Goal: Transaction & Acquisition: Purchase product/service

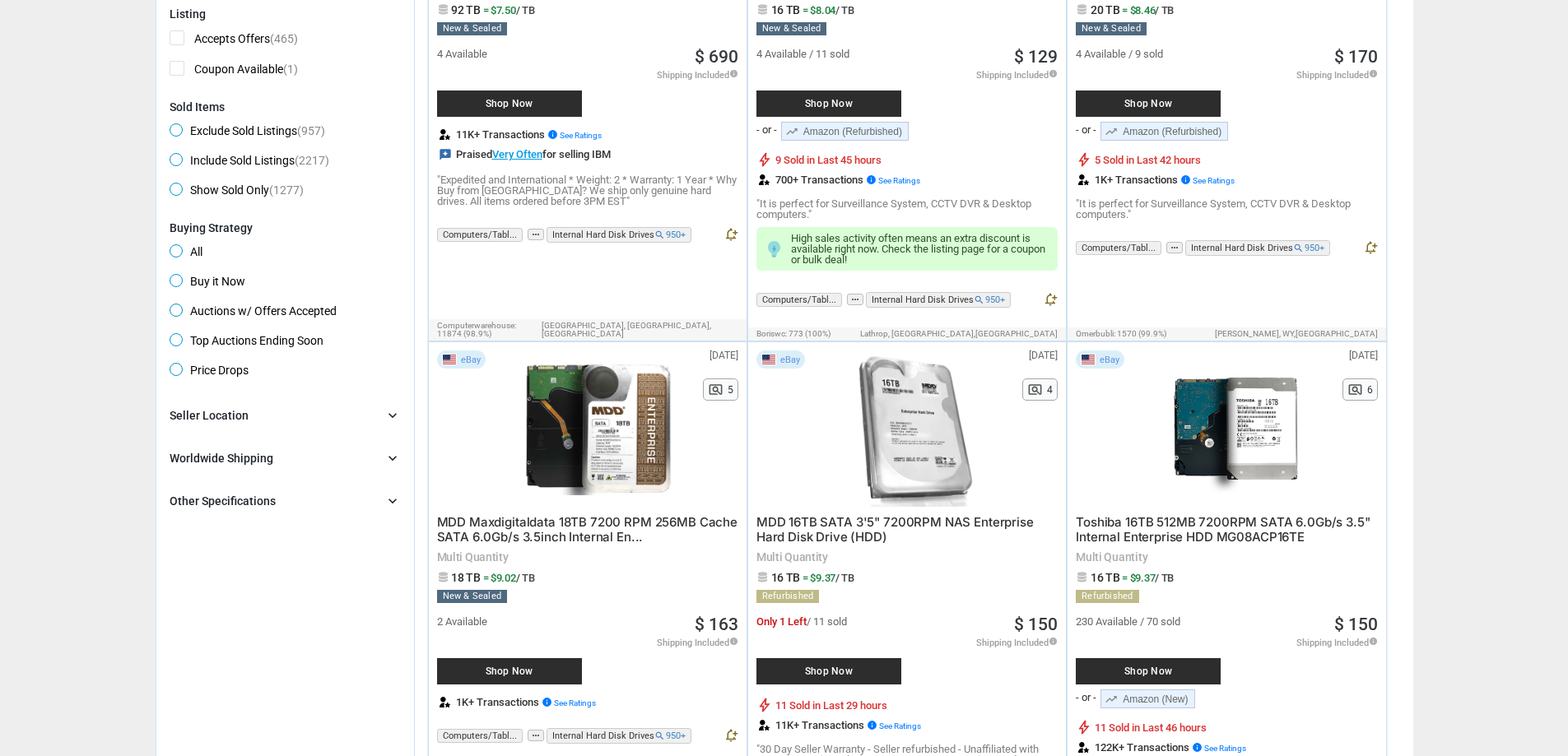
scroll to position [450, 0]
click at [344, 451] on div "Worldwide Shipping chevron_right" at bounding box center [285, 458] width 231 height 20
click at [330, 412] on div "Seller Location chevron_right" at bounding box center [285, 414] width 231 height 20
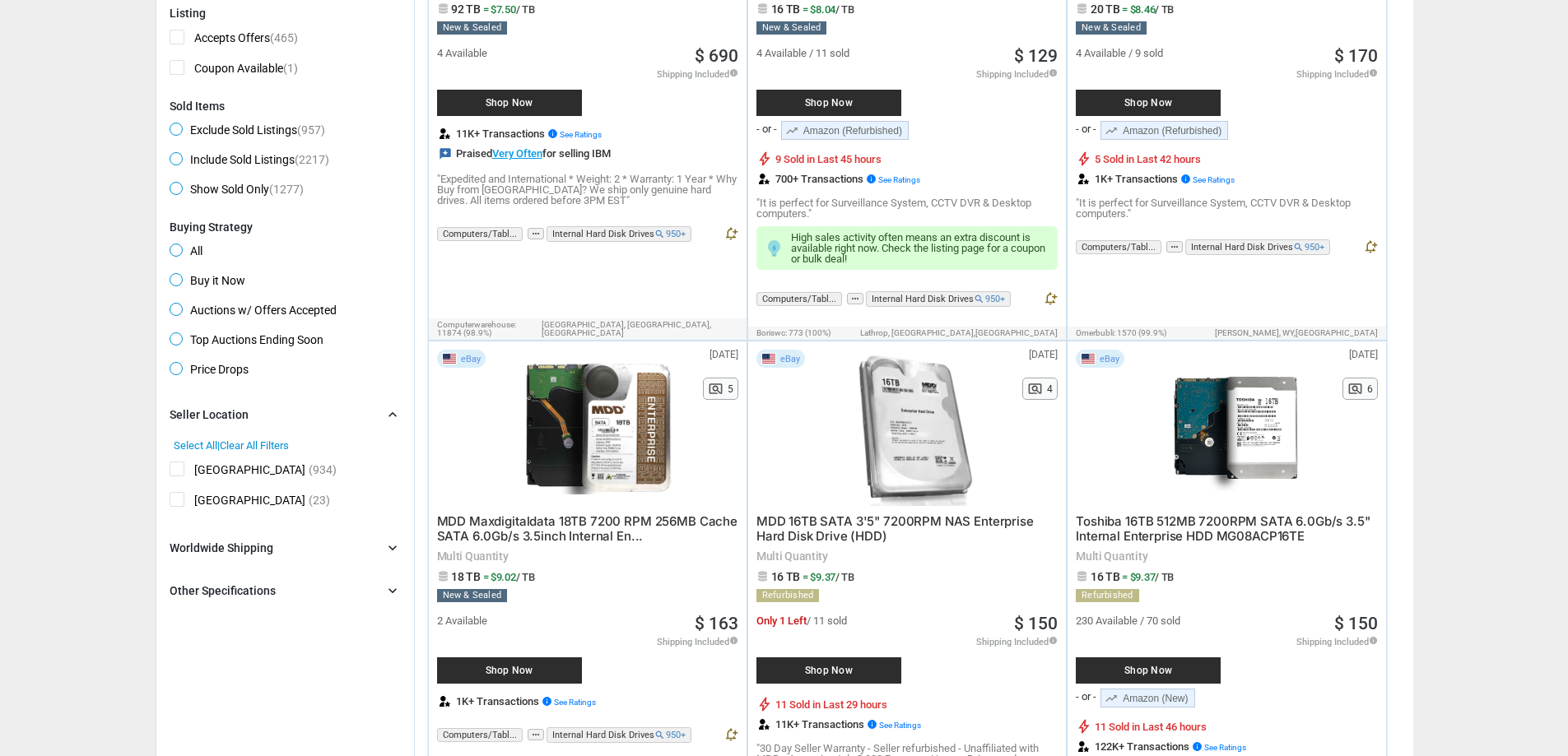
click at [330, 412] on div "Seller Location chevron_right" at bounding box center [285, 414] width 231 height 20
click at [366, 492] on div "Other Specifications chevron_right" at bounding box center [285, 500] width 231 height 20
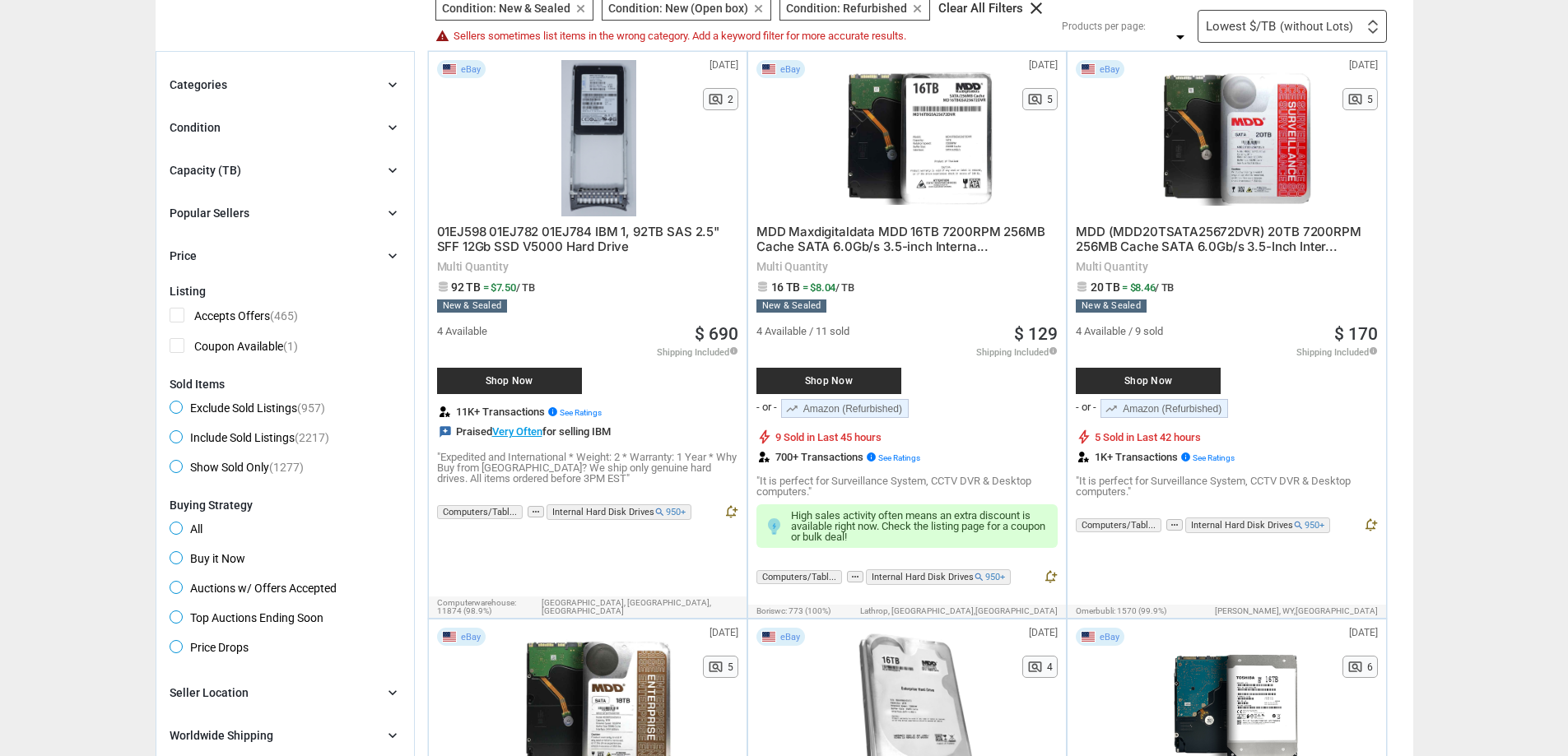
scroll to position [0, 0]
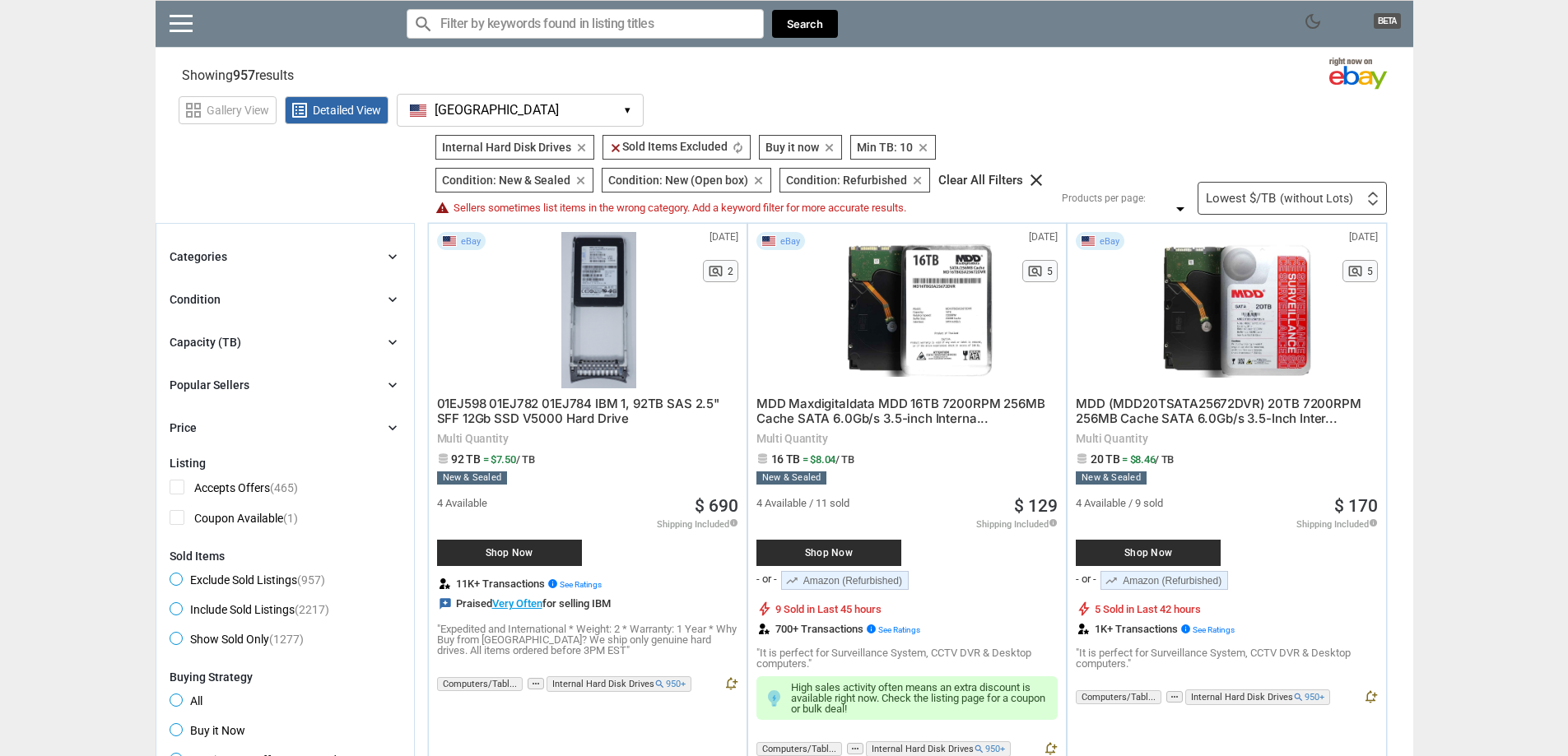
click at [256, 253] on div "Categories chevron_right" at bounding box center [285, 256] width 231 height 20
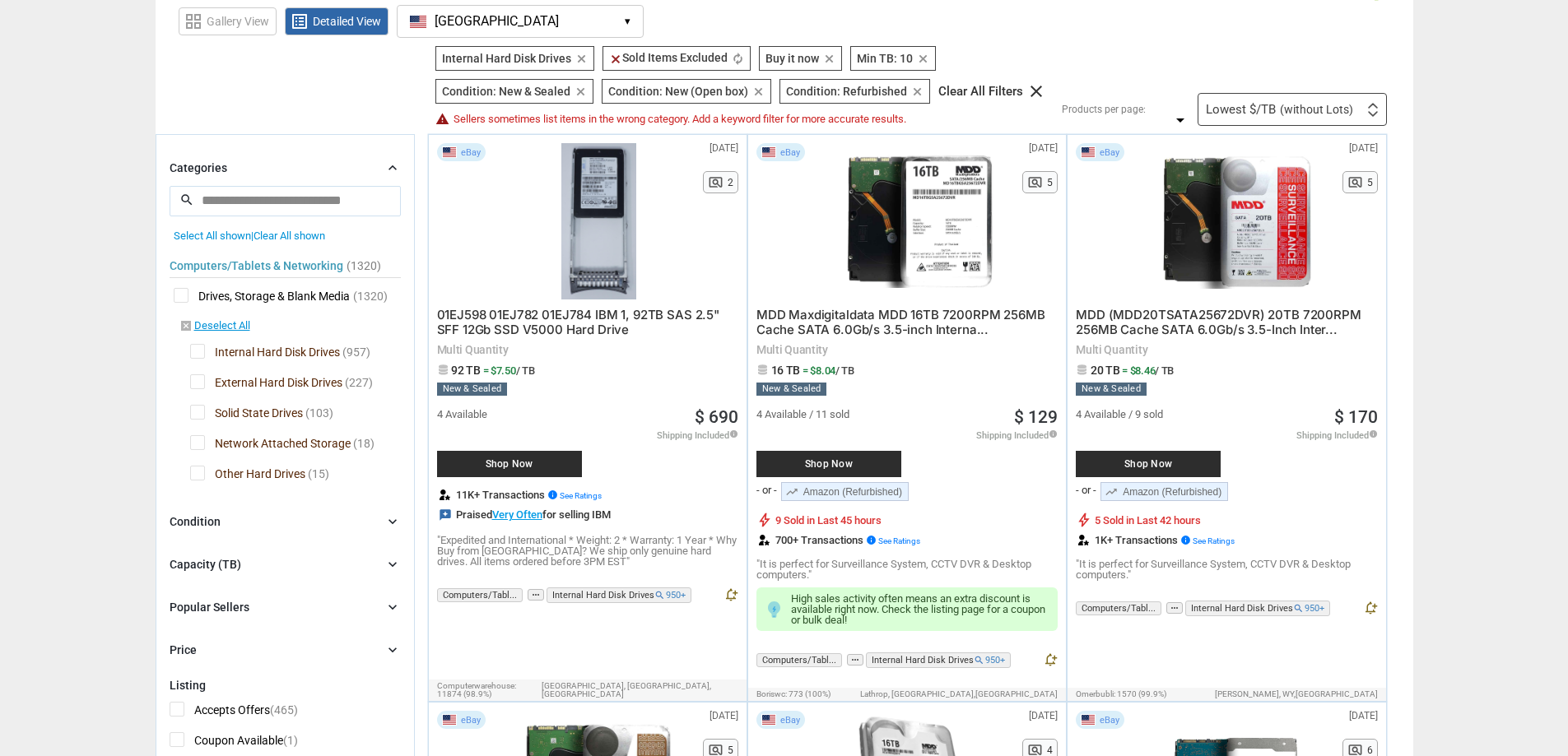
scroll to position [89, 0]
click at [238, 532] on div "Categories chevron_right search close Select All shown | Clear All shown Comput…" at bounding box center [285, 407] width 231 height 501
click at [238, 518] on div "Condition chevron_right" at bounding box center [285, 520] width 231 height 20
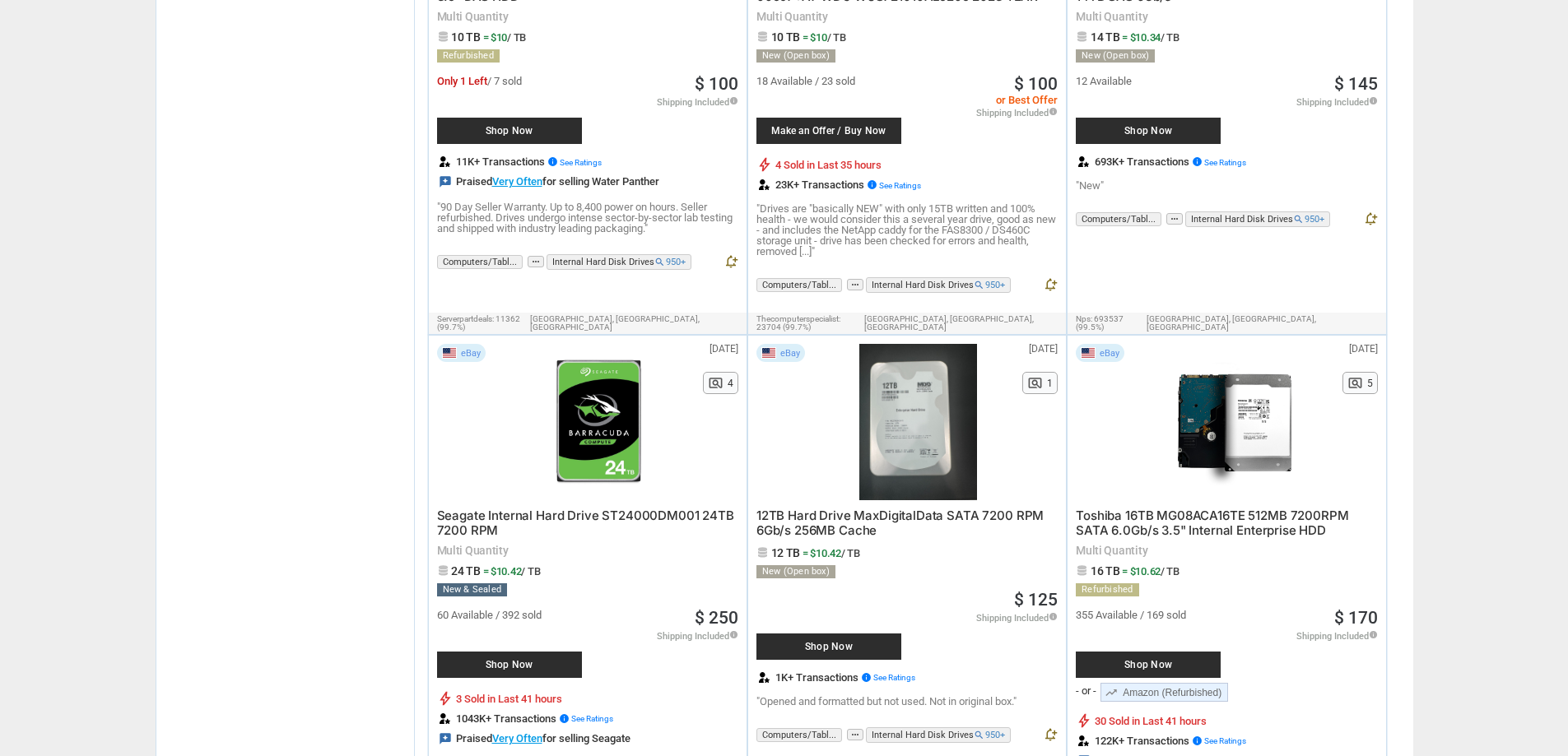
scroll to position [2092, 0]
click at [869, 507] on span "12TB Hard Drive MaxDigitalData SATA 7200 RPM 6Gb/s 256MB Cache" at bounding box center [900, 522] width 287 height 31
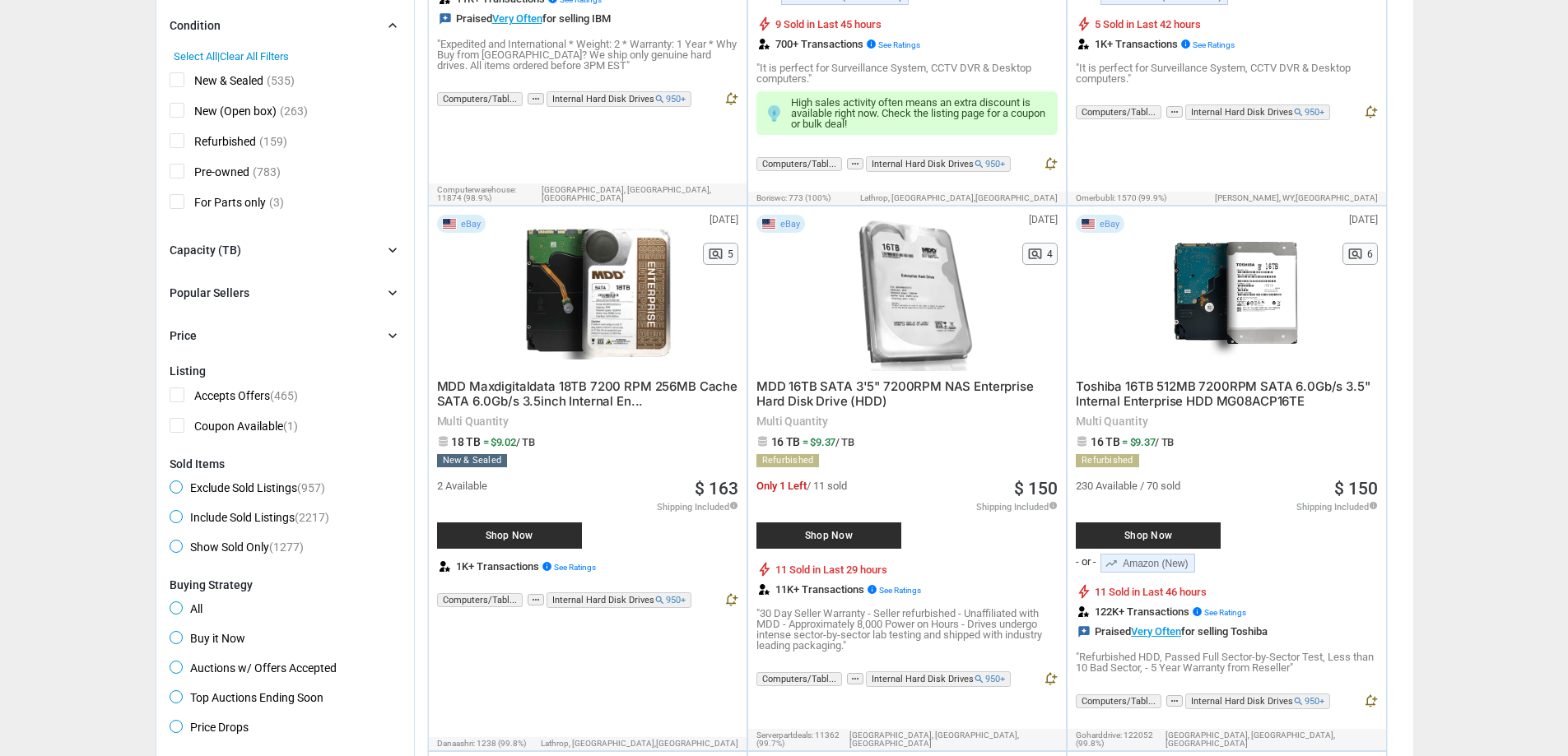
scroll to position [586, 0]
click at [294, 251] on div "Capacity (TB) chevron_right" at bounding box center [285, 249] width 231 height 20
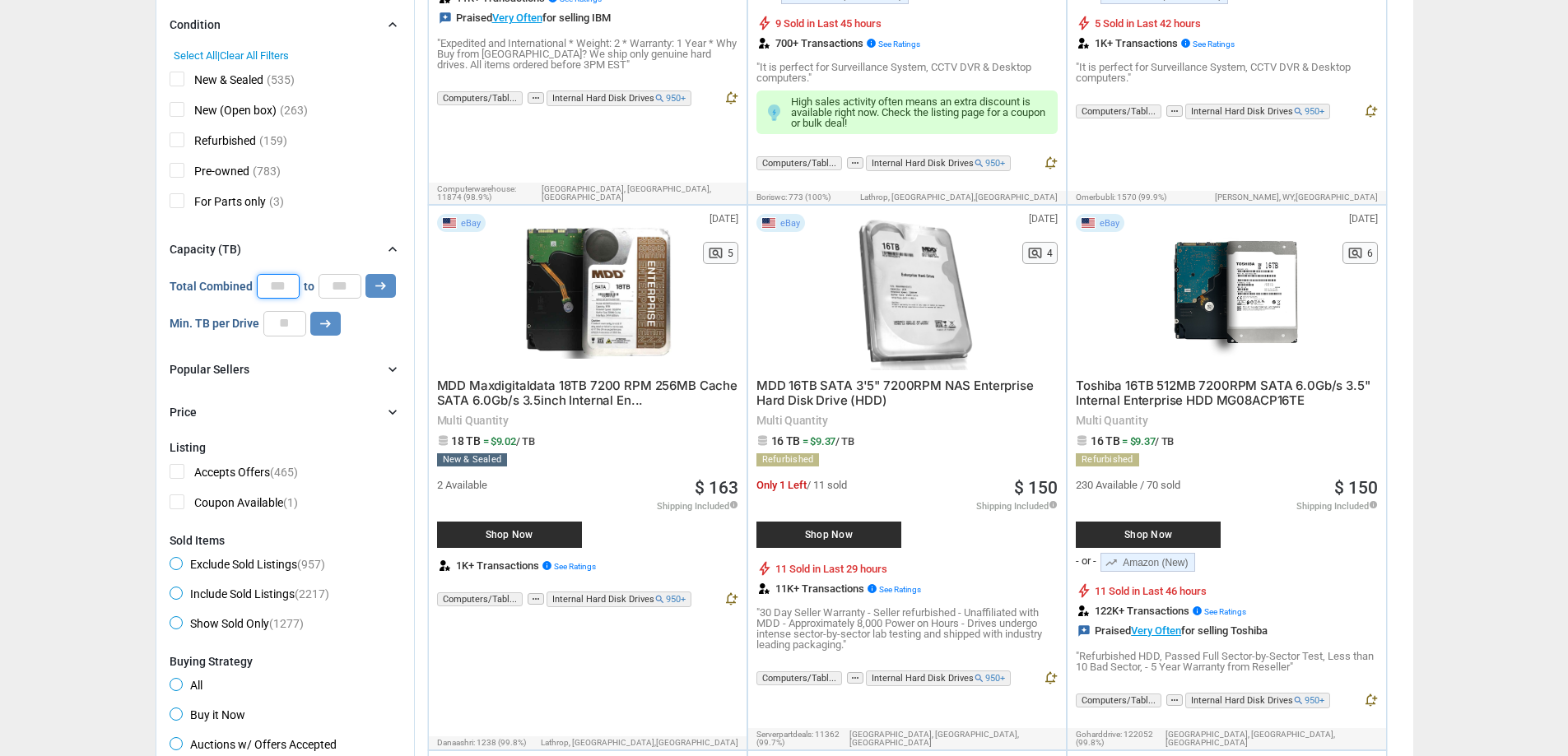
drag, startPoint x: 287, startPoint y: 289, endPoint x: 252, endPoint y: 287, distance: 35.1
click at [252, 287] on div "Total Combined * to * arrow_right_alt" at bounding box center [282, 286] width 226 height 25
type input "**"
drag, startPoint x: 344, startPoint y: 289, endPoint x: 298, endPoint y: 289, distance: 46.0
click at [298, 289] on div "Total Combined ** to * arrow_right_alt" at bounding box center [282, 286] width 226 height 25
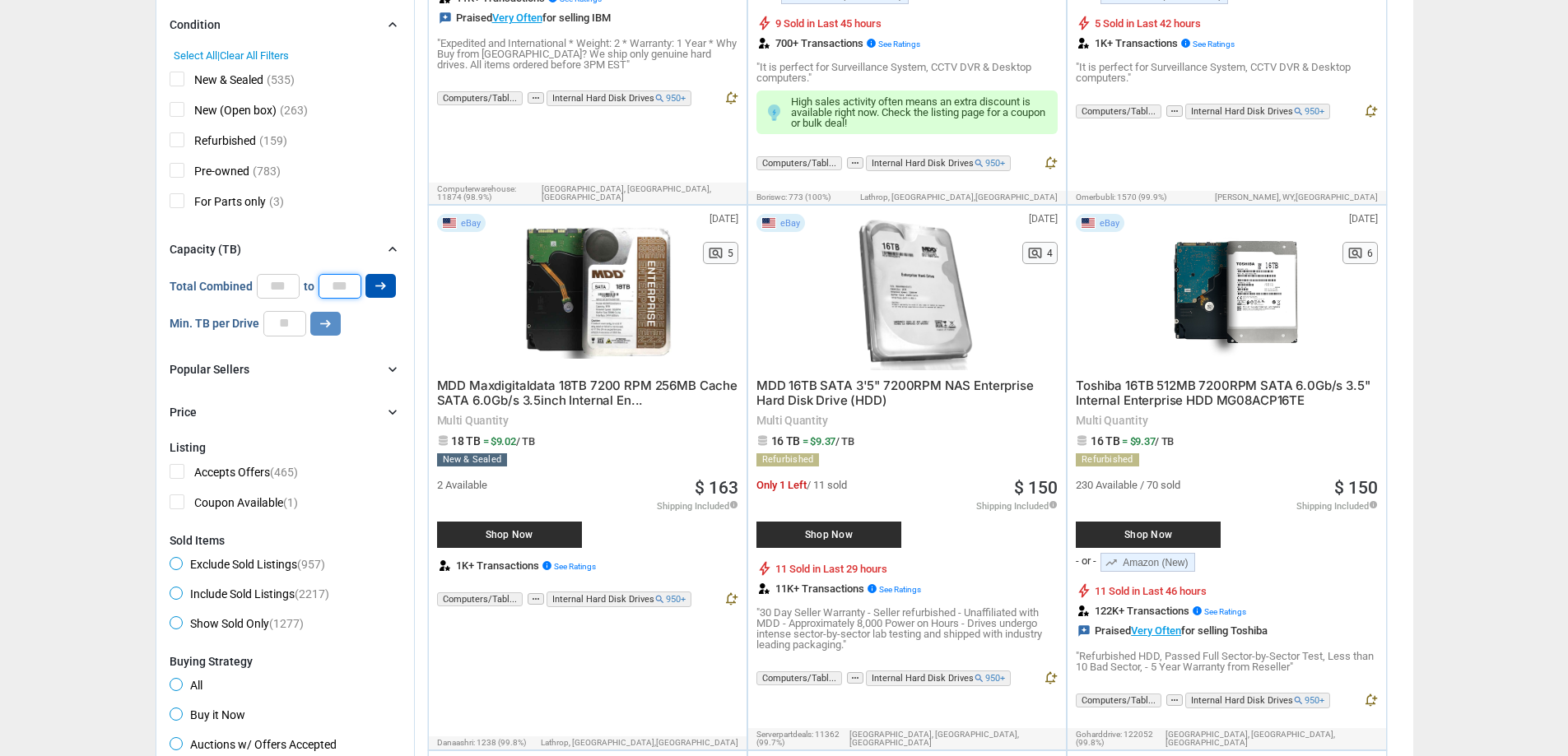
type input "**"
click at [385, 292] on icon "arrow_right_alt" at bounding box center [380, 286] width 15 height 15
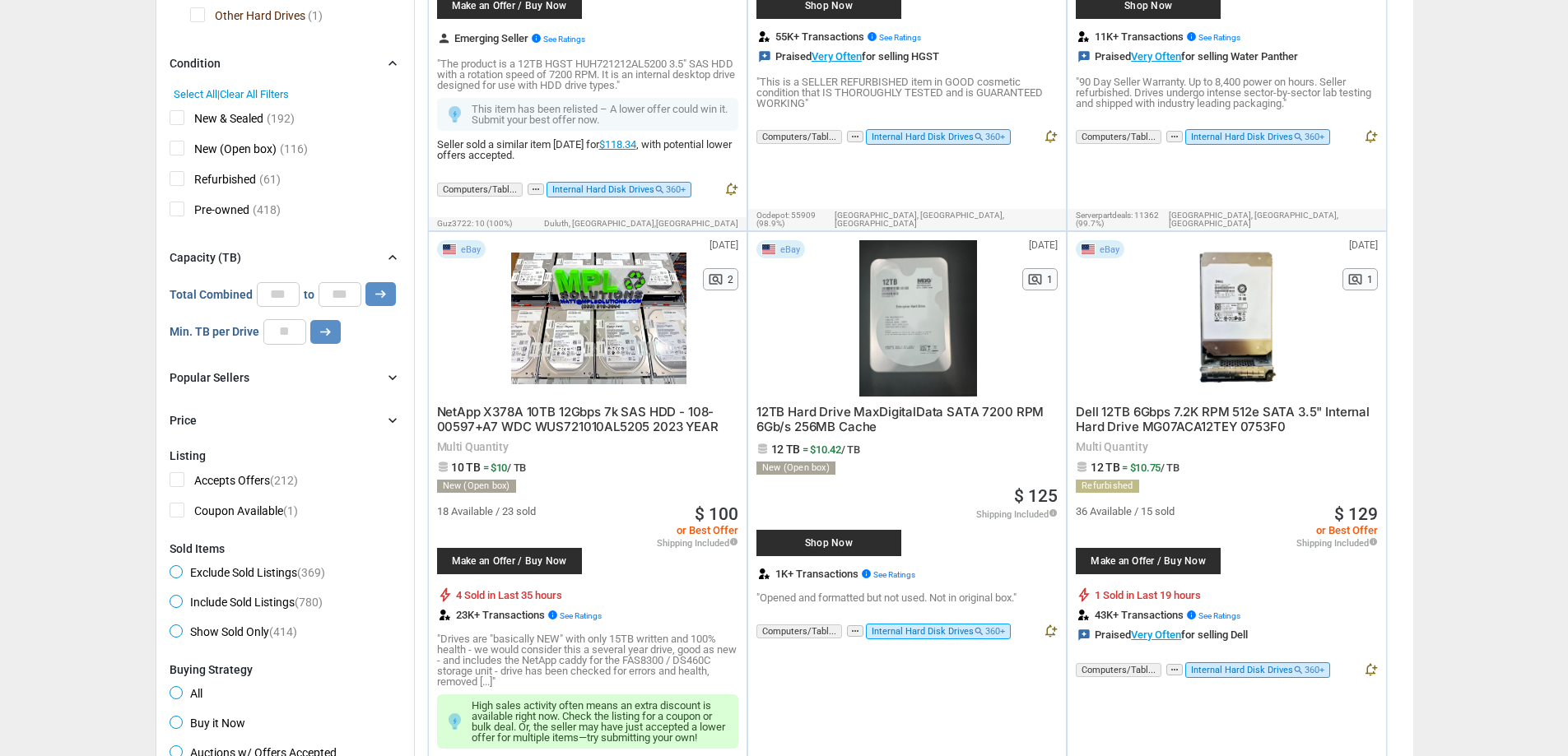
scroll to position [549, 0]
click at [839, 543] on span "Shop Now" at bounding box center [828, 544] width 128 height 10
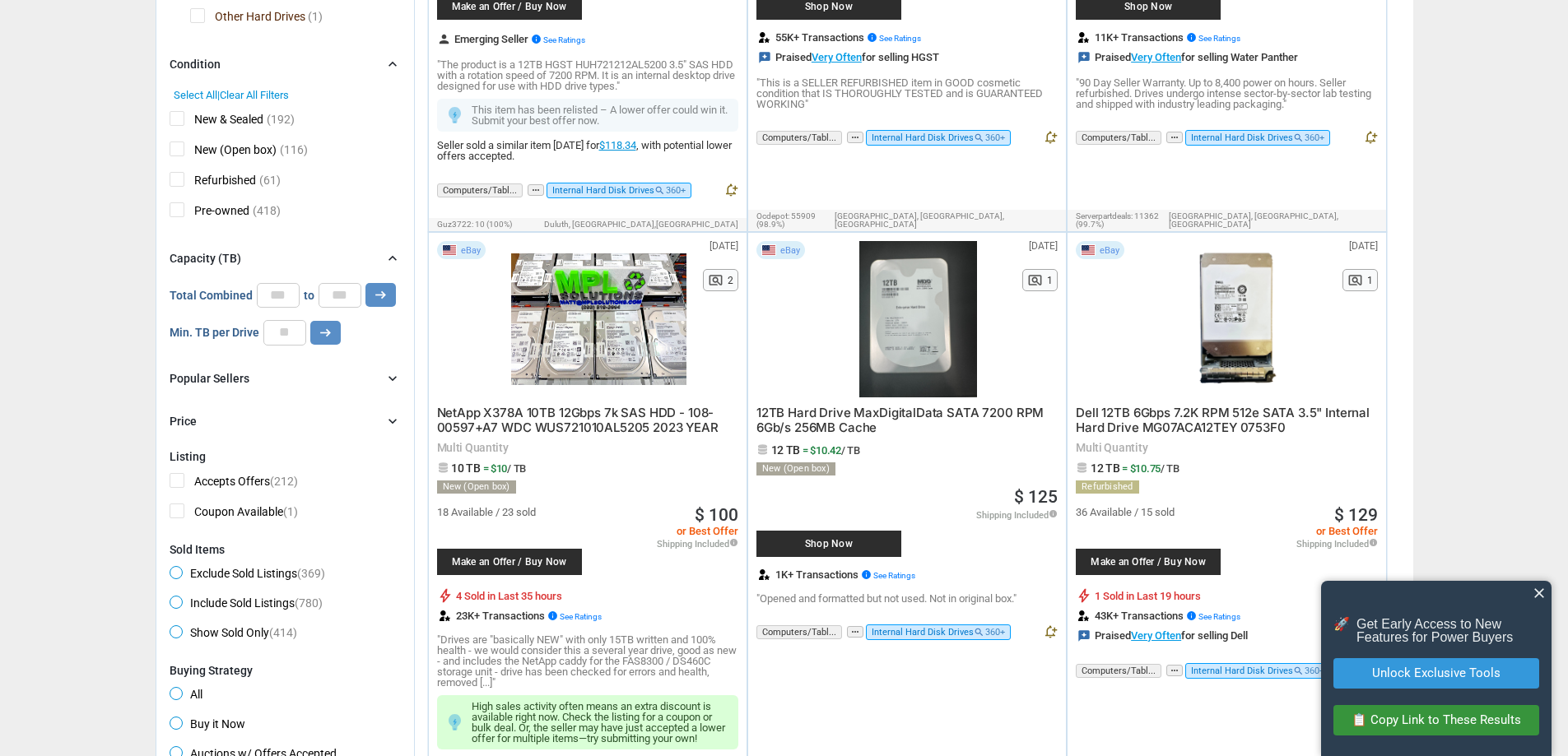
click at [1539, 582] on div "close" at bounding box center [1435, 593] width 230 height 25
click at [1539, 592] on span "close" at bounding box center [1538, 593] width 16 height 16
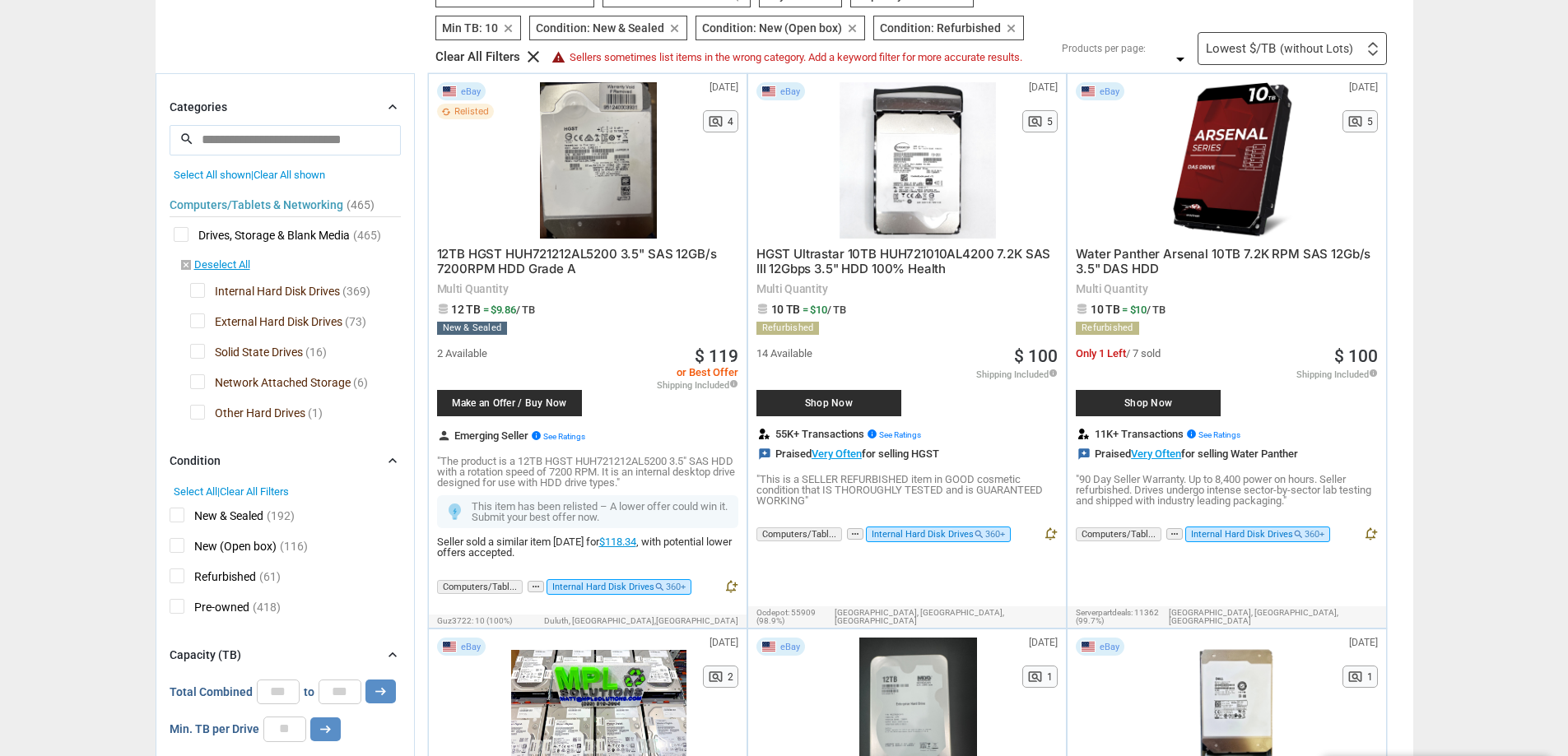
scroll to position [151, 0]
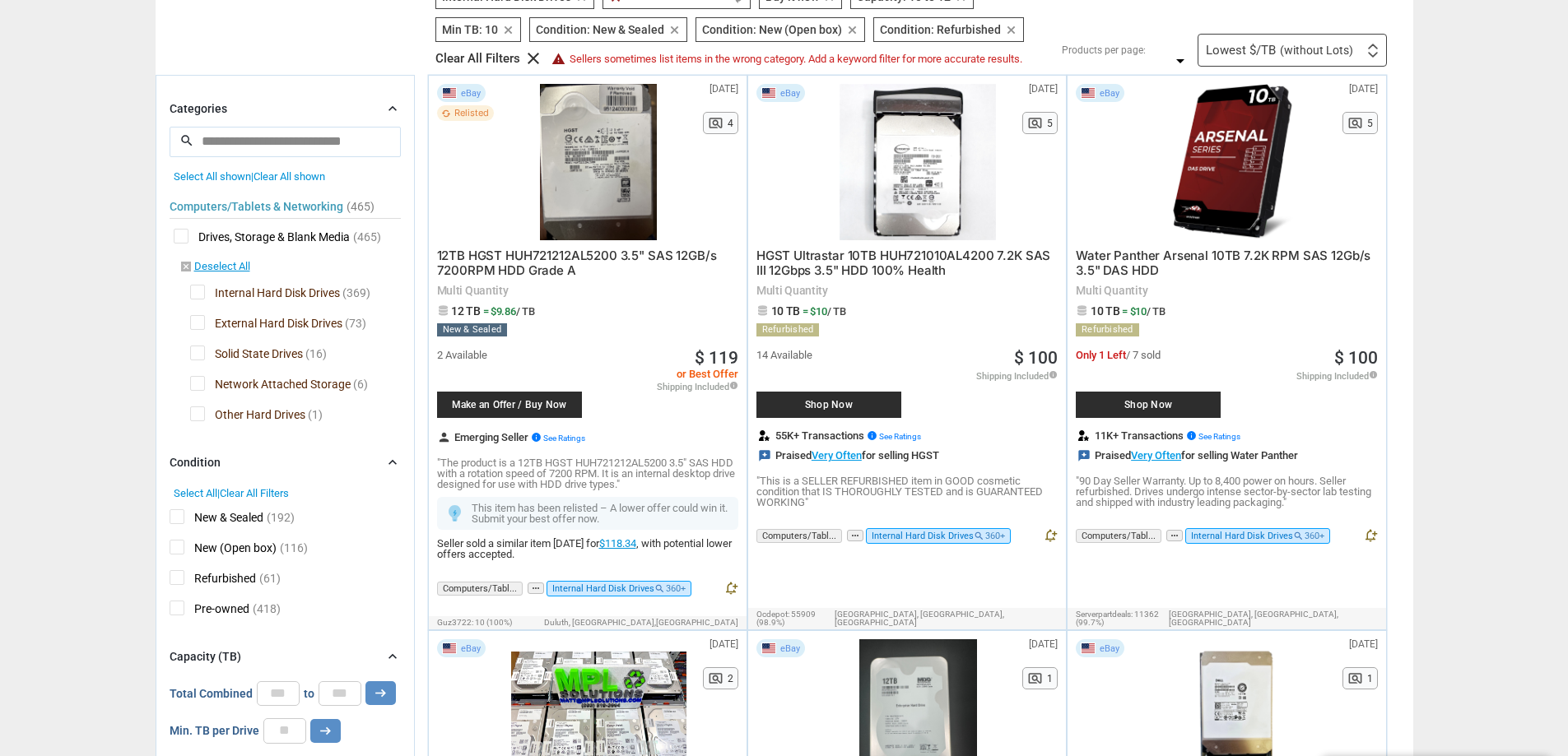
click at [827, 401] on span "Shop Now" at bounding box center [828, 405] width 128 height 10
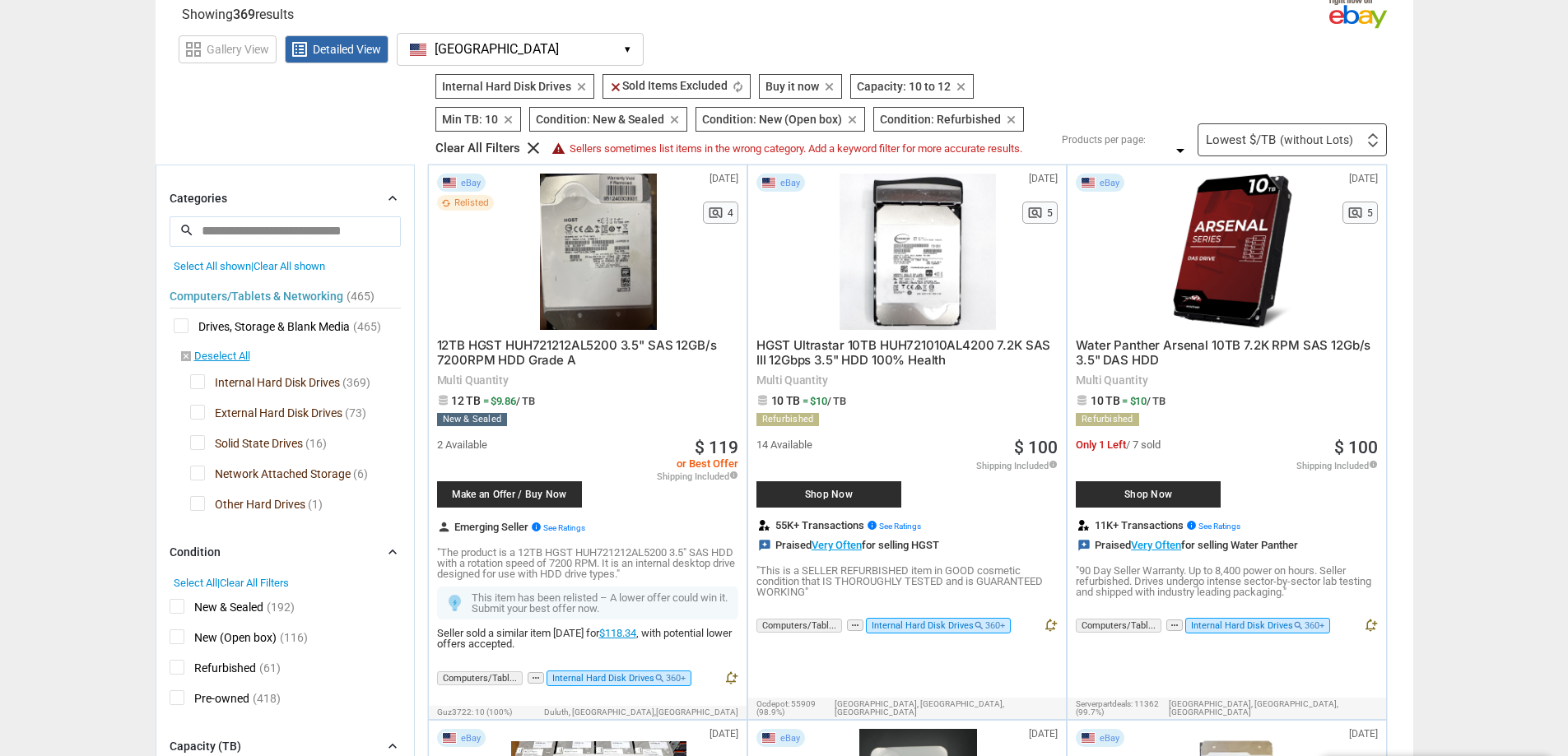
scroll to position [0, 0]
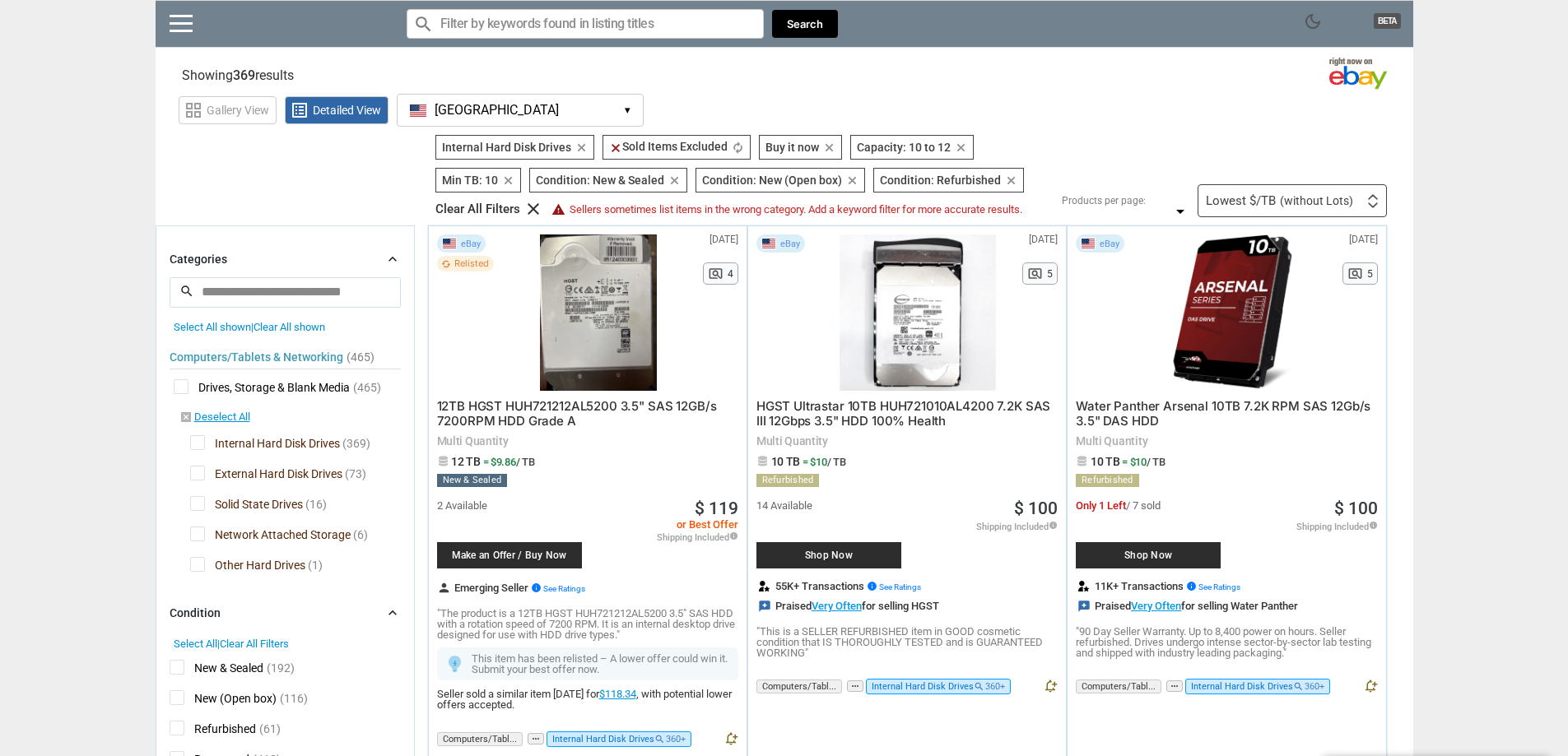
click at [839, 560] on span "Shop Now" at bounding box center [828, 555] width 128 height 10
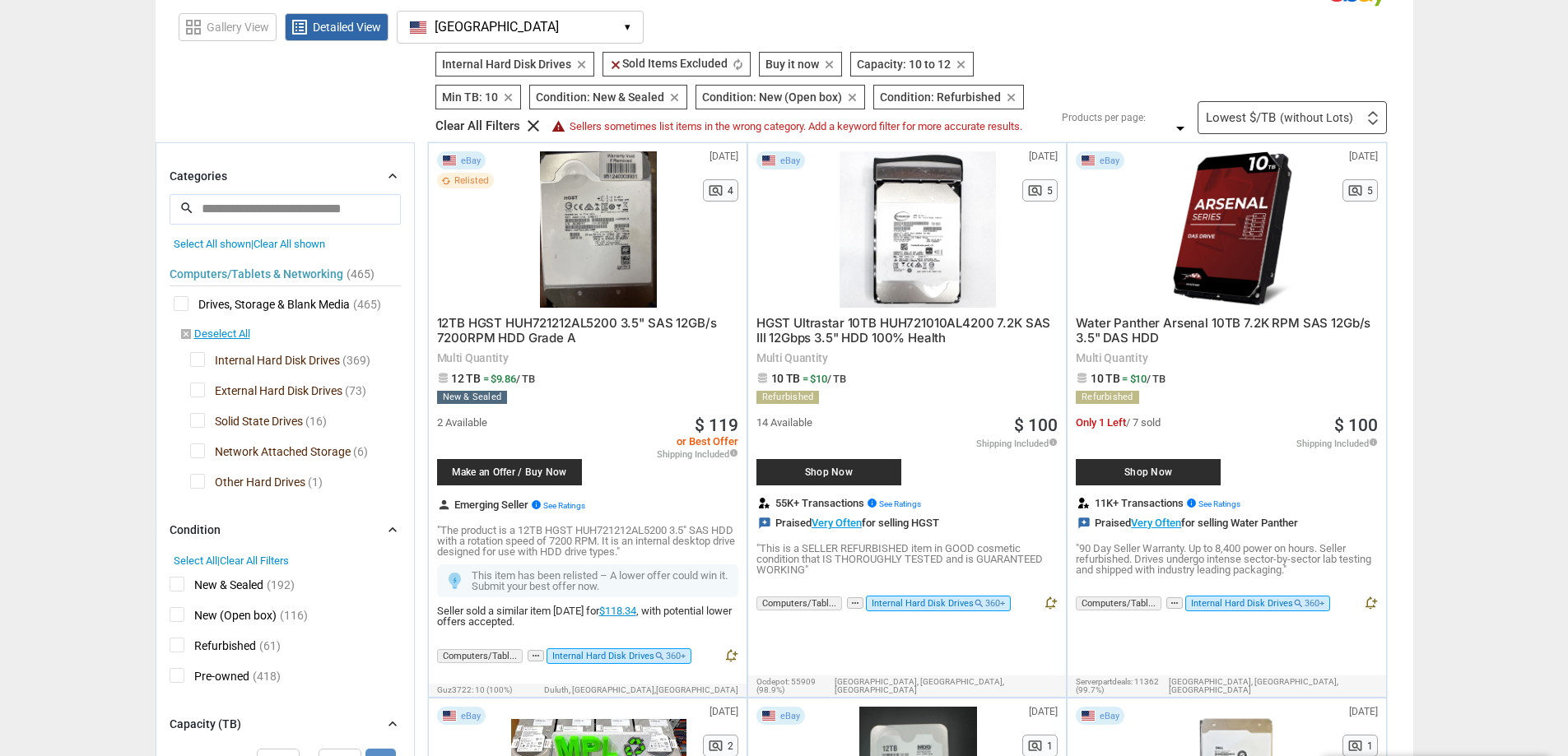
scroll to position [82, 0]
click at [285, 198] on input "search" at bounding box center [285, 209] width 231 height 30
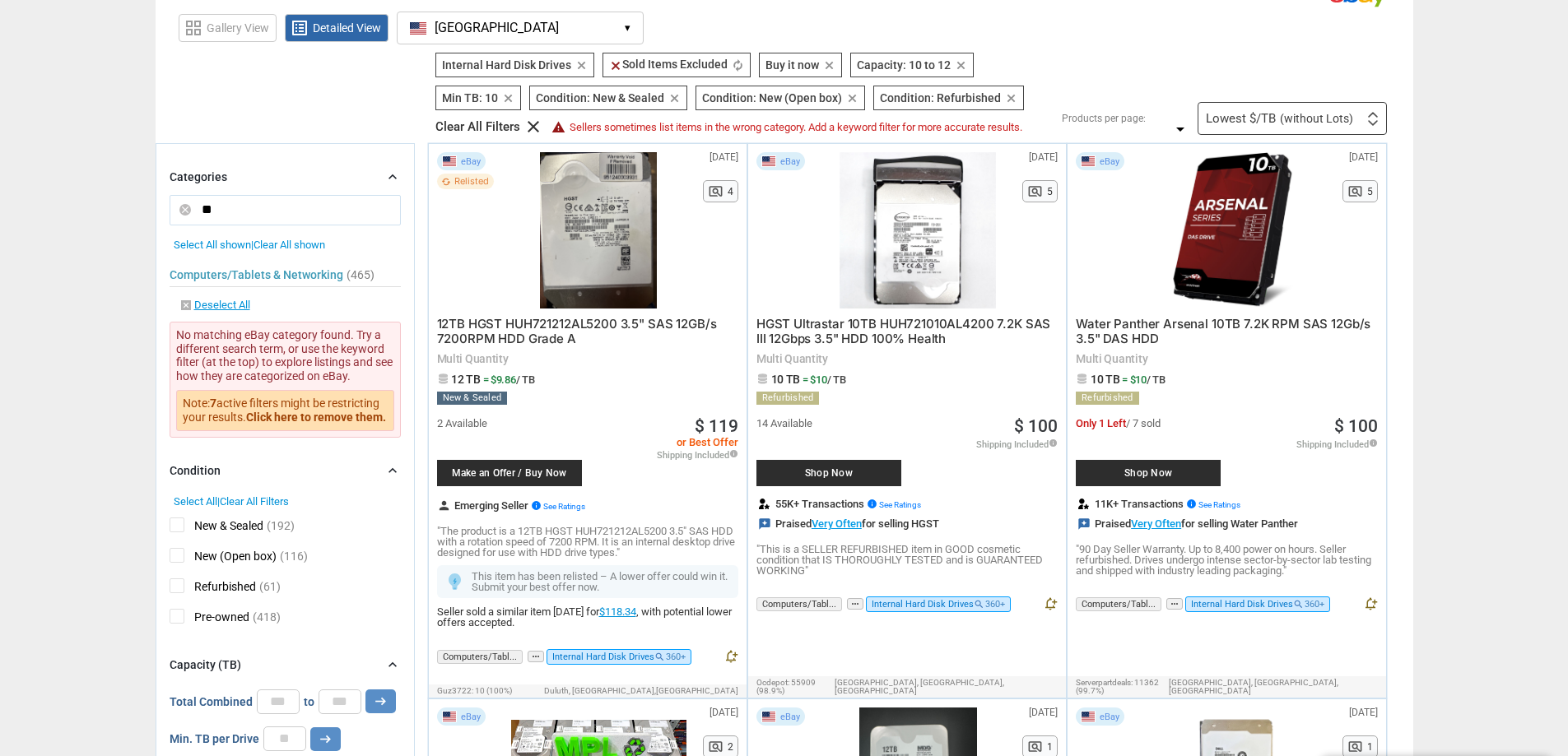
type input "*"
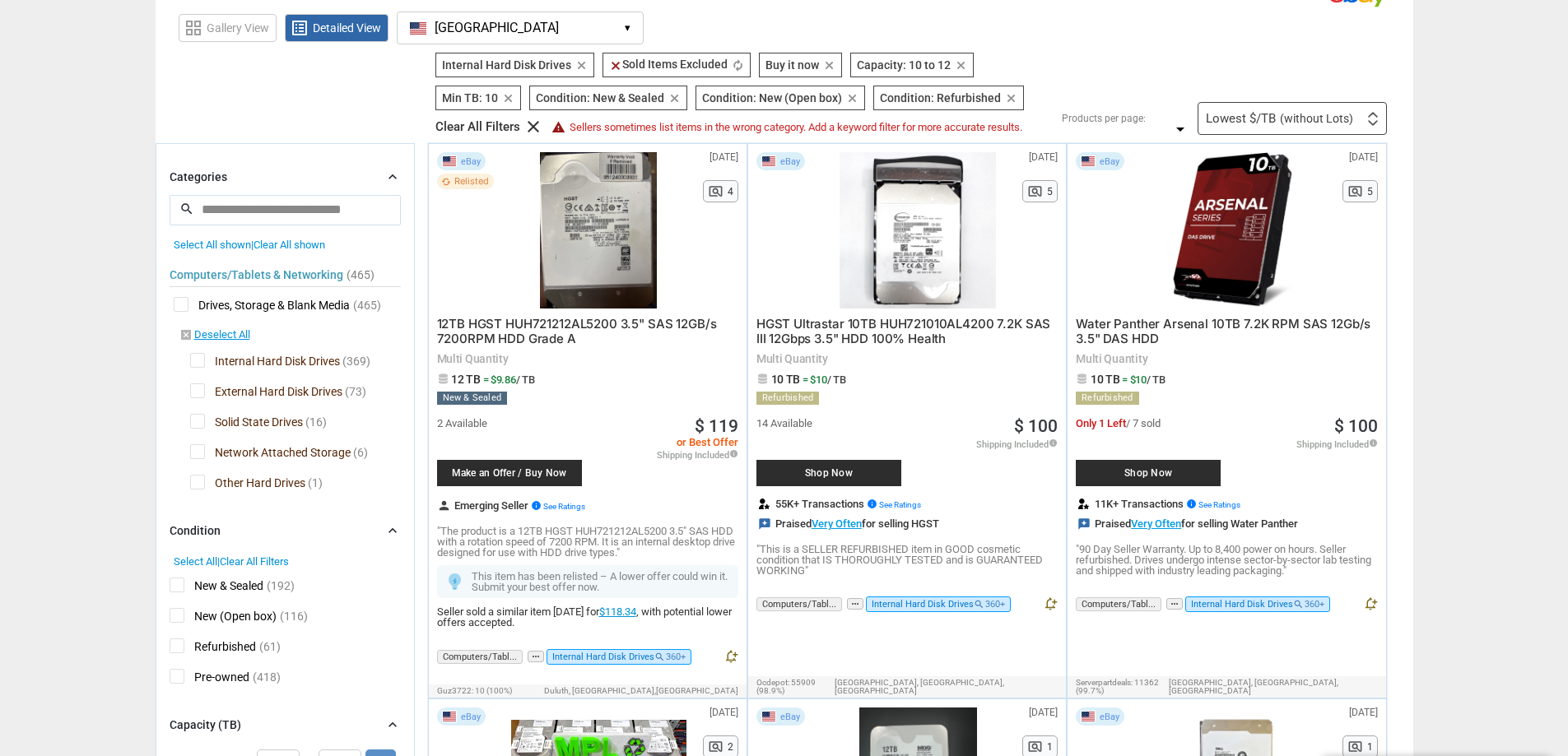
scroll to position [0, 0]
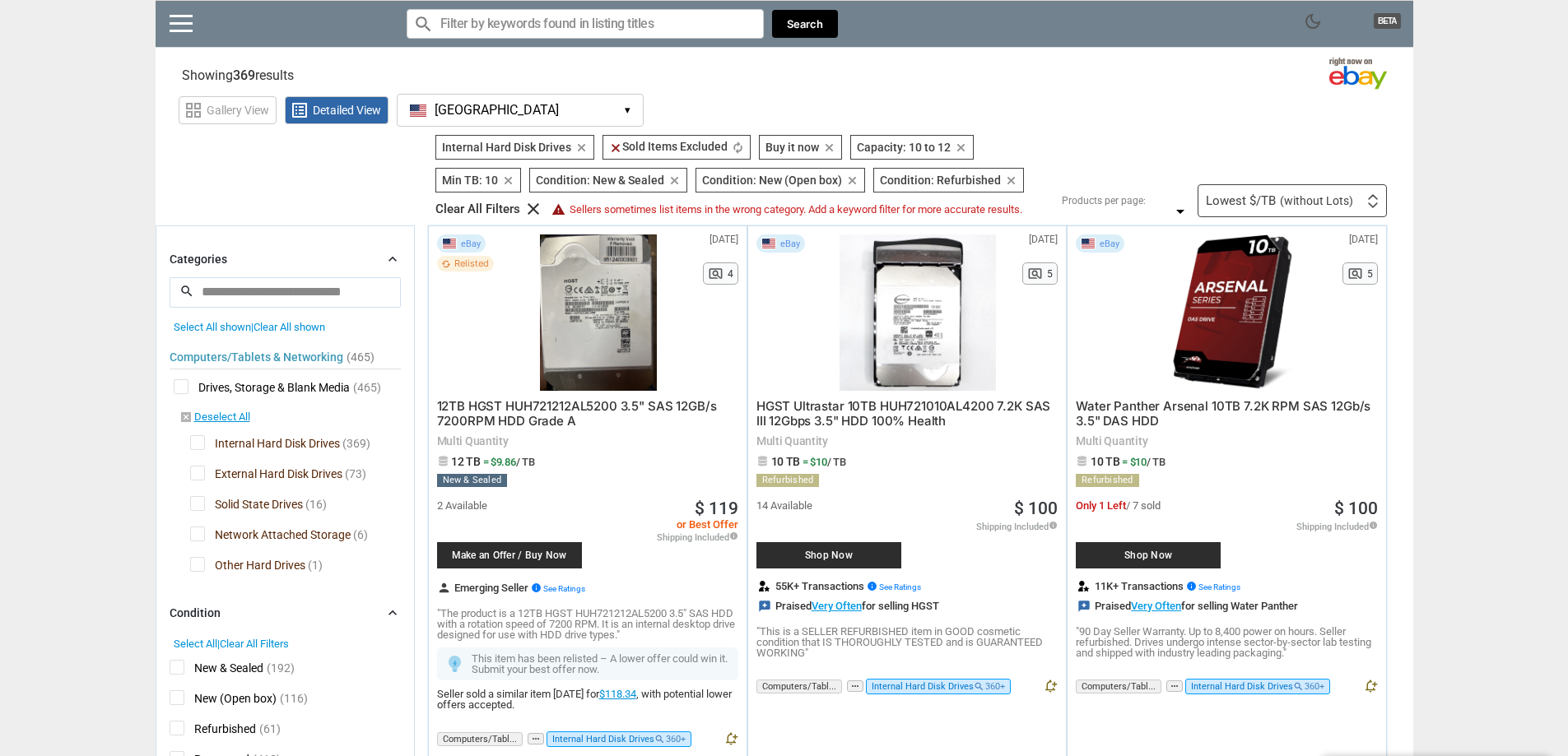
click at [537, 25] on input "Search for models" at bounding box center [585, 24] width 357 height 30
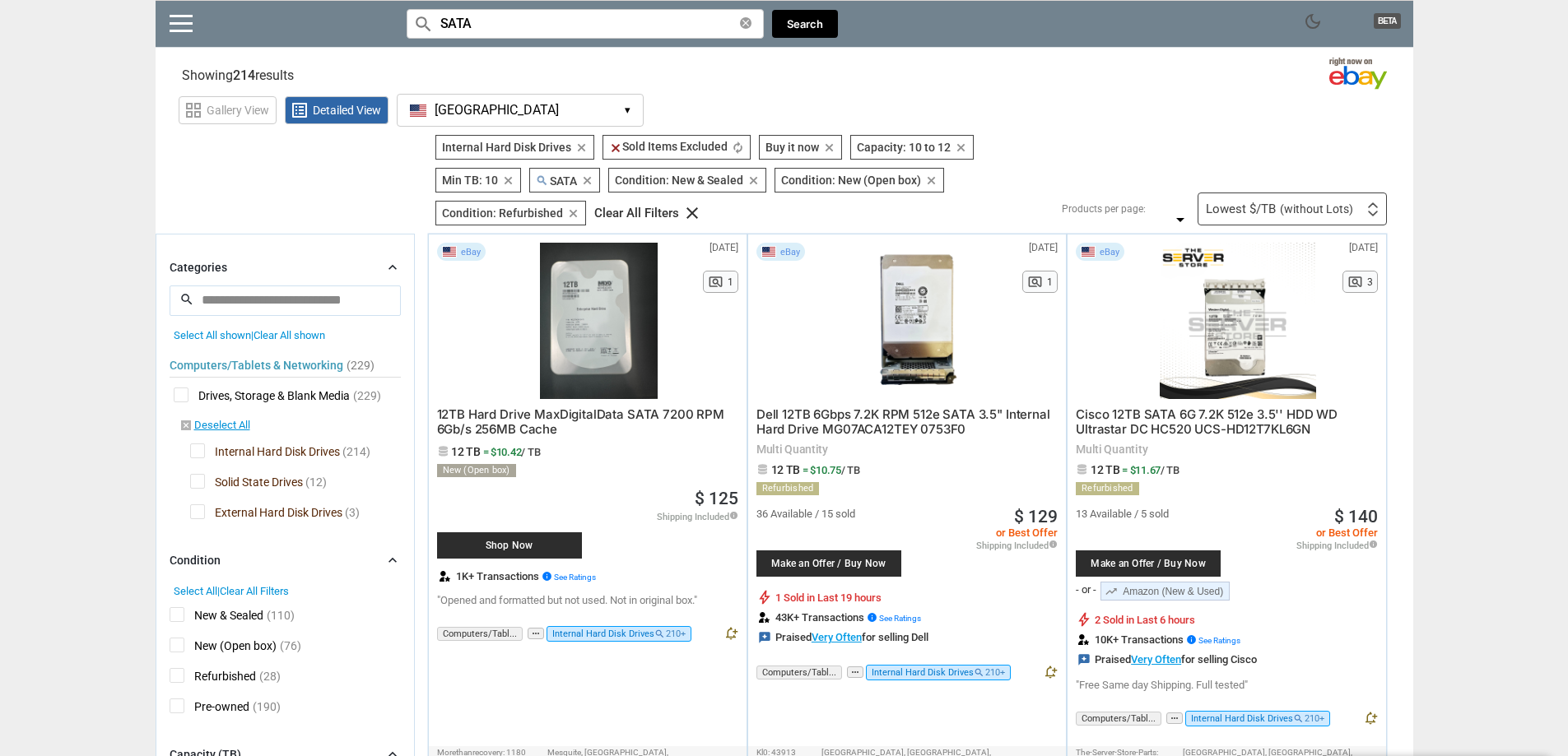
type input "SATA"
click at [1197, 565] on span "Make an Offer / Buy Now" at bounding box center [1148, 564] width 128 height 10
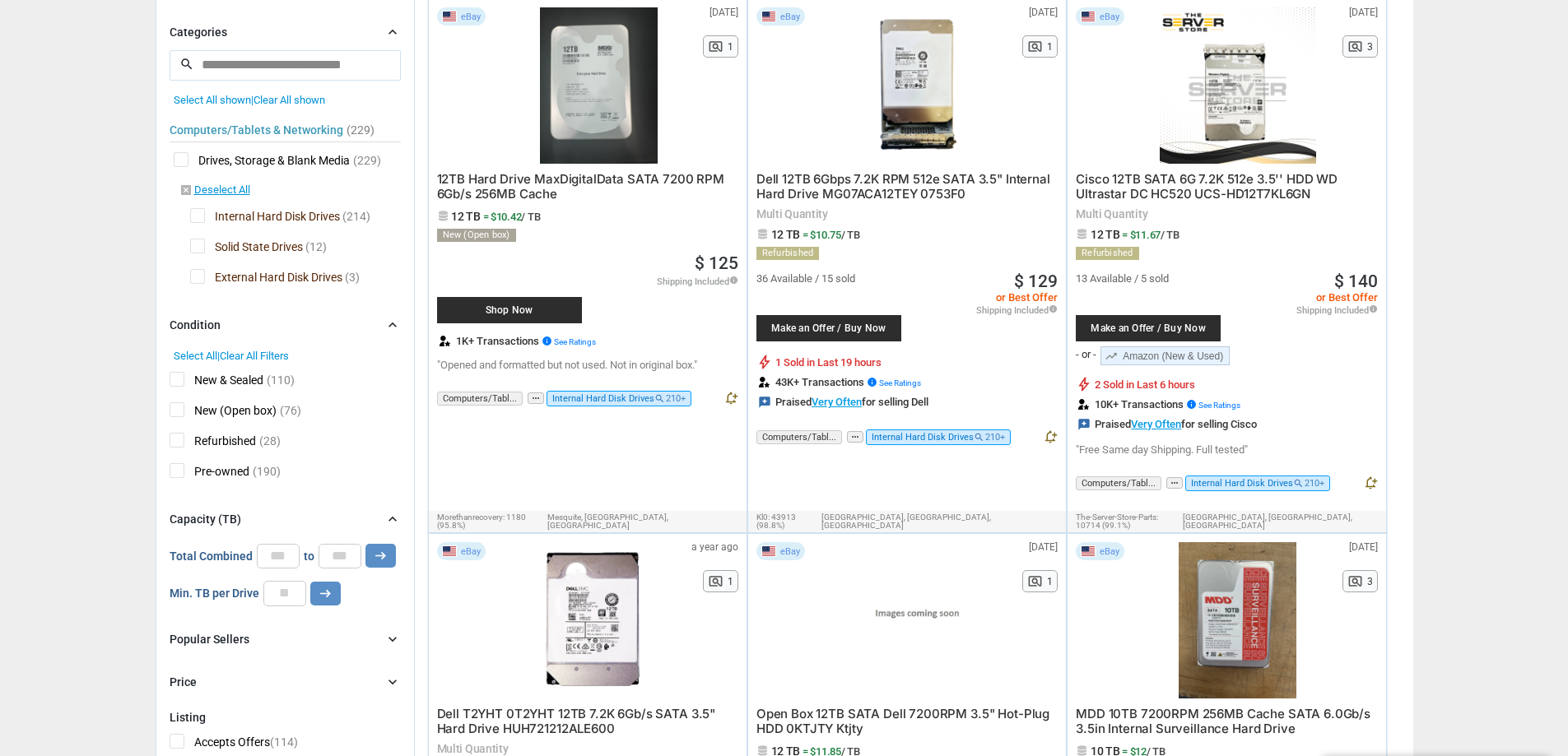
scroll to position [236, 0]
click at [349, 560] on input "**" at bounding box center [340, 555] width 43 height 25
type input "*"
type input "**"
click at [366, 543] on button "arrow_right_alt" at bounding box center [381, 555] width 31 height 24
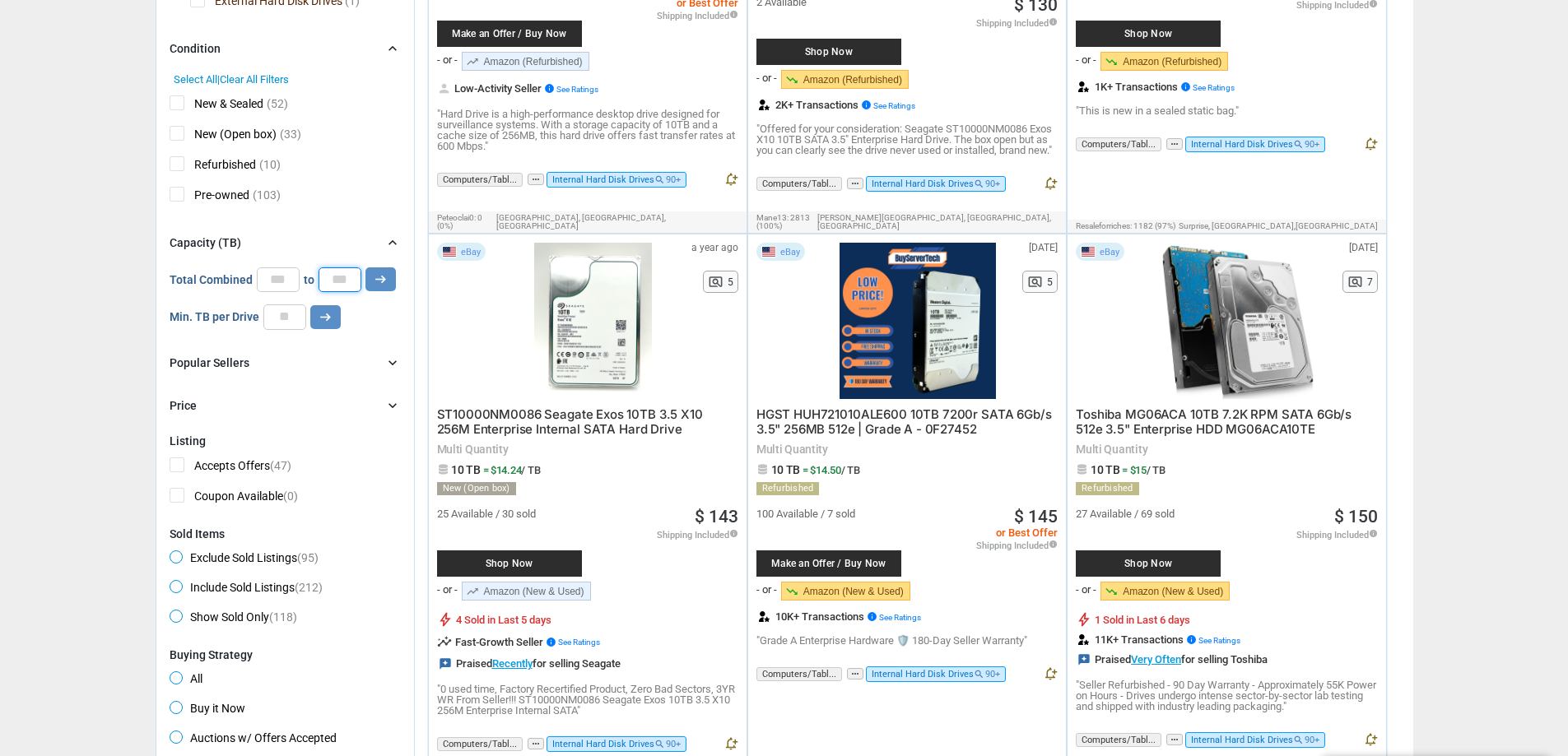
scroll to position [513, 0]
click at [287, 273] on input "**" at bounding box center [278, 279] width 43 height 25
type input "**"
click at [340, 275] on input "**" at bounding box center [340, 279] width 43 height 25
type input "**"
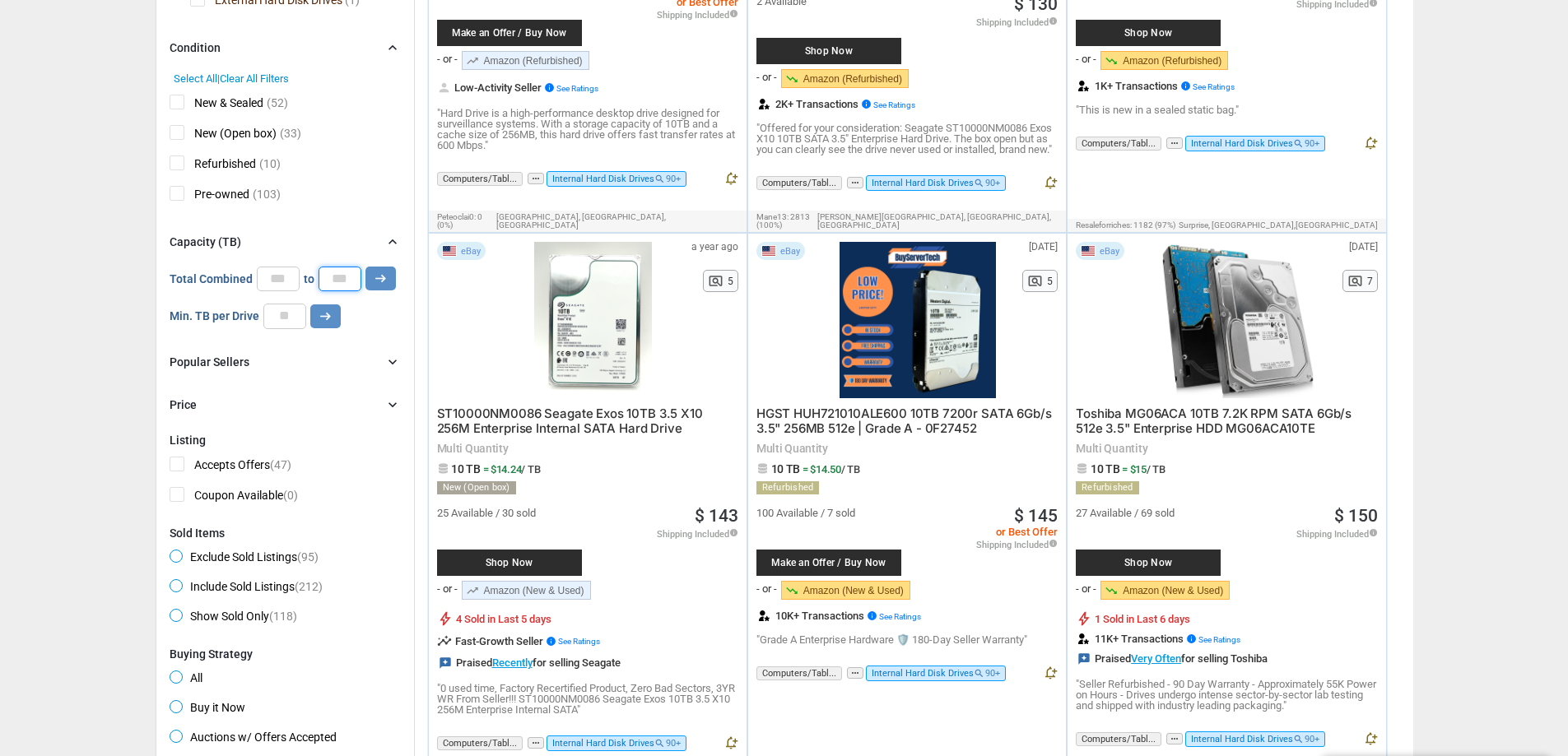
click at [366, 267] on button "arrow_right_alt" at bounding box center [381, 279] width 31 height 24
